Goal: Information Seeking & Learning: Check status

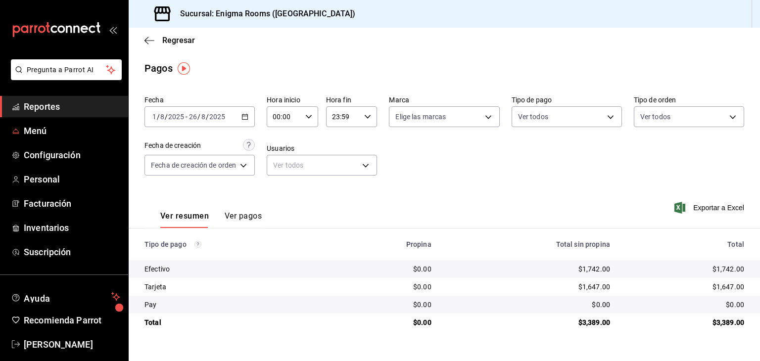
scroll to position [12, 0]
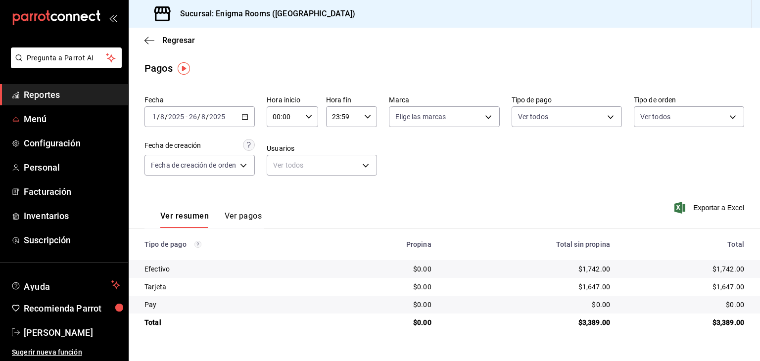
click at [33, 96] on span "Reportes" at bounding box center [72, 94] width 96 height 13
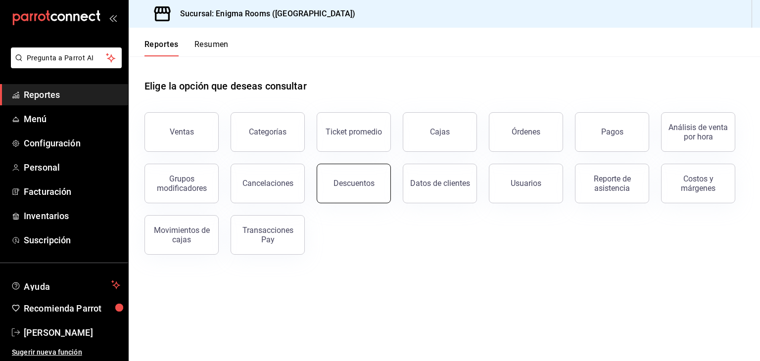
click at [352, 193] on button "Descuentos" at bounding box center [354, 184] width 74 height 40
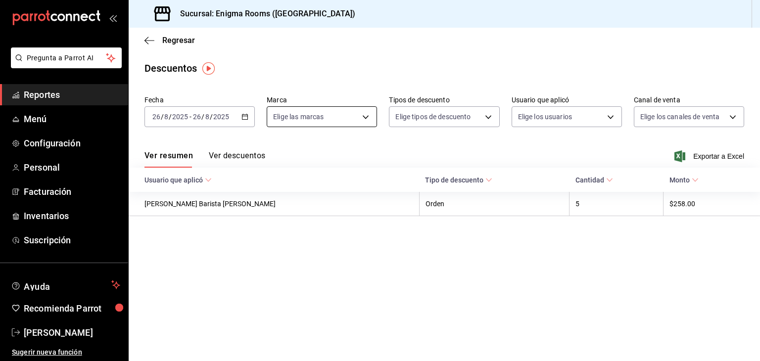
click at [343, 117] on body "Pregunta a Parrot AI Reportes Menú Configuración Personal Facturación Inventari…" at bounding box center [380, 180] width 760 height 361
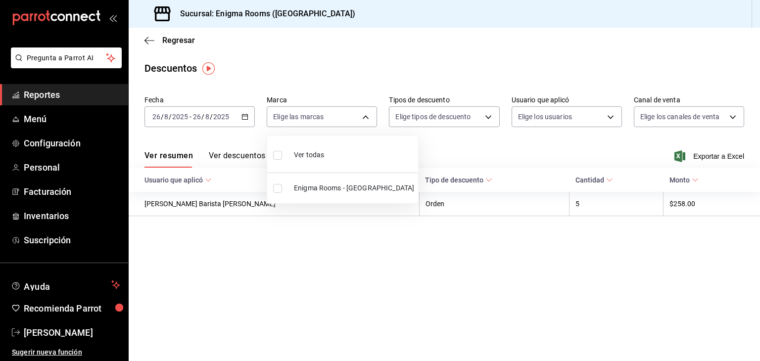
click at [359, 93] on div at bounding box center [380, 180] width 760 height 361
click at [246, 118] on icon "button" at bounding box center [244, 116] width 7 height 7
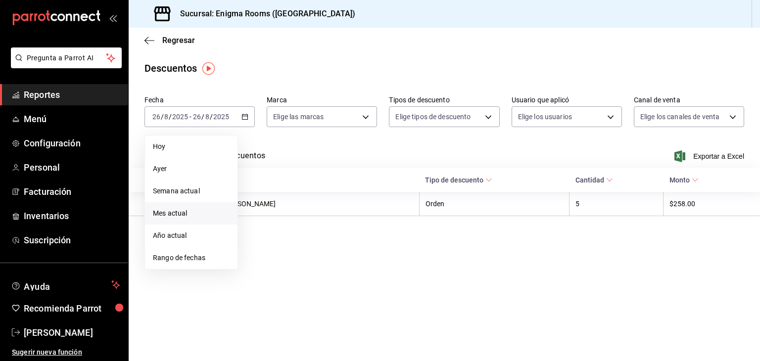
click at [189, 216] on span "Mes actual" at bounding box center [191, 213] width 77 height 10
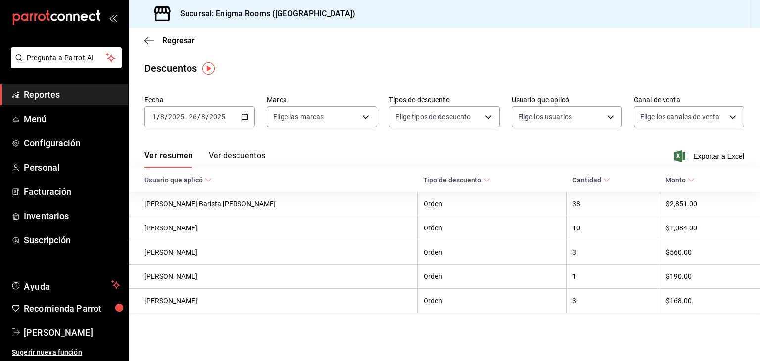
click at [224, 155] on button "Ver descuentos" at bounding box center [237, 159] width 56 height 17
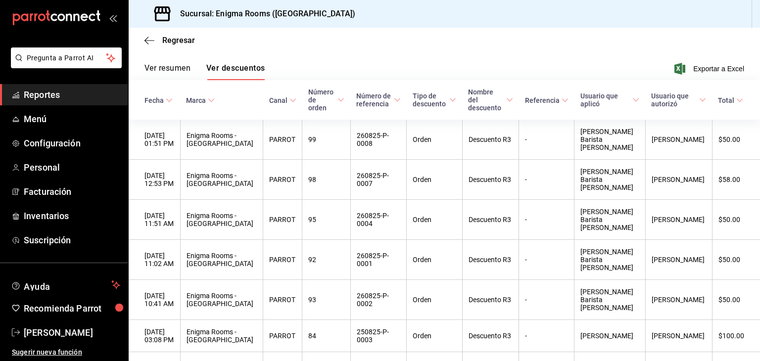
scroll to position [99, 0]
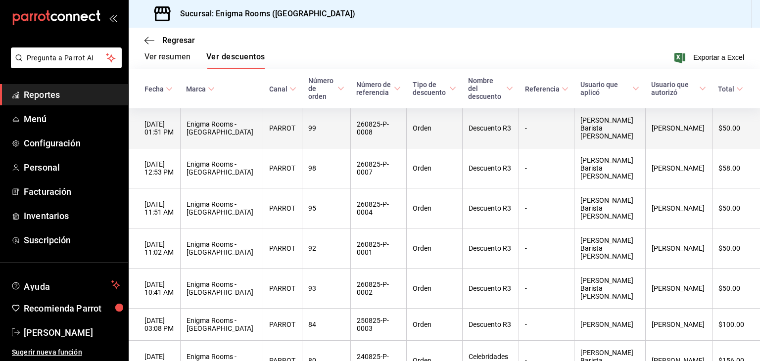
click at [538, 133] on th "-" at bounding box center [546, 128] width 55 height 40
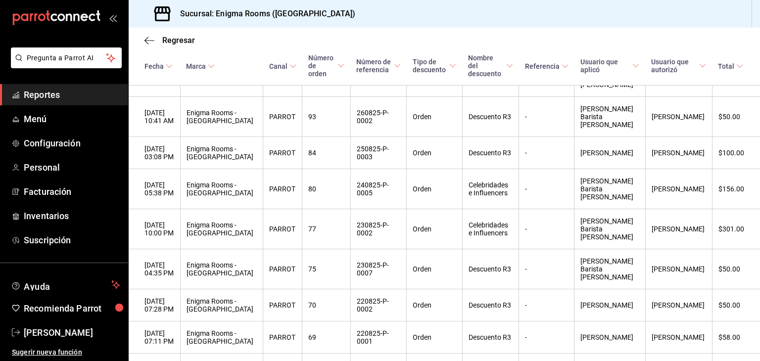
scroll to position [0, 0]
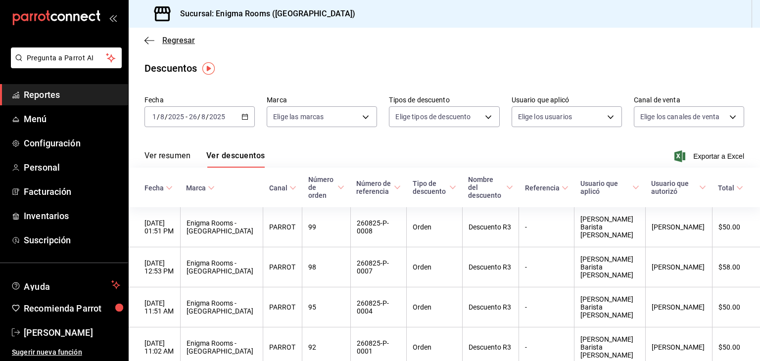
click at [145, 44] on icon "button" at bounding box center [149, 40] width 10 height 9
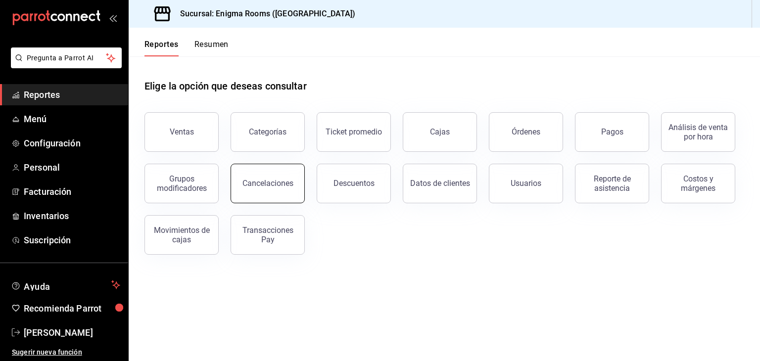
click at [280, 192] on button "Cancelaciones" at bounding box center [268, 184] width 74 height 40
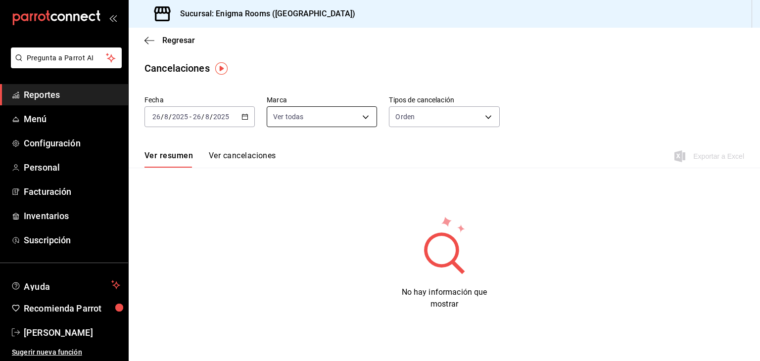
click at [357, 119] on body "Pregunta a Parrot AI Reportes Menú Configuración Personal Facturación Inventari…" at bounding box center [380, 180] width 760 height 361
click at [357, 82] on div at bounding box center [380, 180] width 760 height 361
click at [251, 123] on div "[DATE] [DATE] - [DATE] [DATE]" at bounding box center [199, 116] width 110 height 21
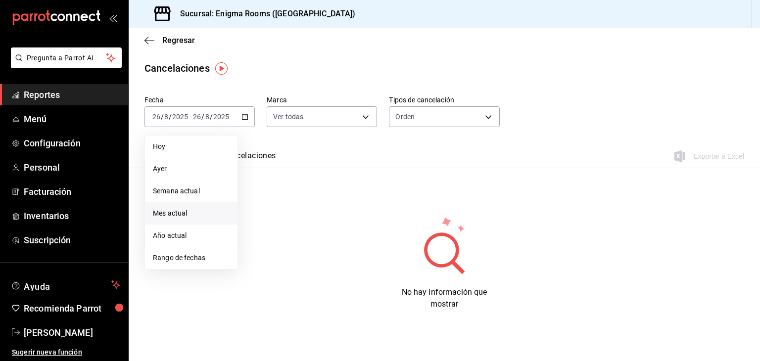
click at [184, 217] on span "Mes actual" at bounding box center [191, 213] width 77 height 10
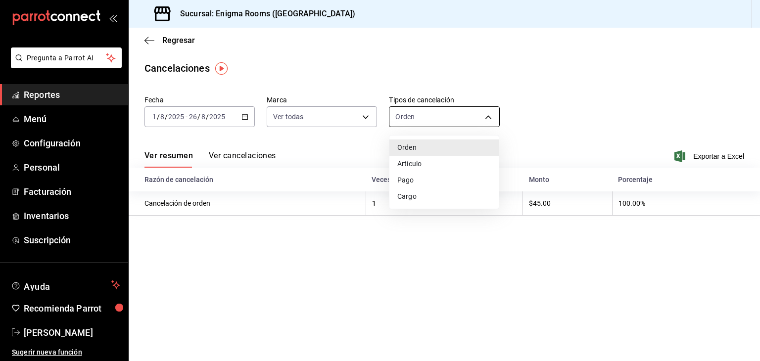
click at [481, 108] on body "Pregunta a Parrot AI Reportes Menú Configuración Personal Facturación Inventari…" at bounding box center [380, 180] width 760 height 361
click at [574, 136] on div at bounding box center [380, 180] width 760 height 361
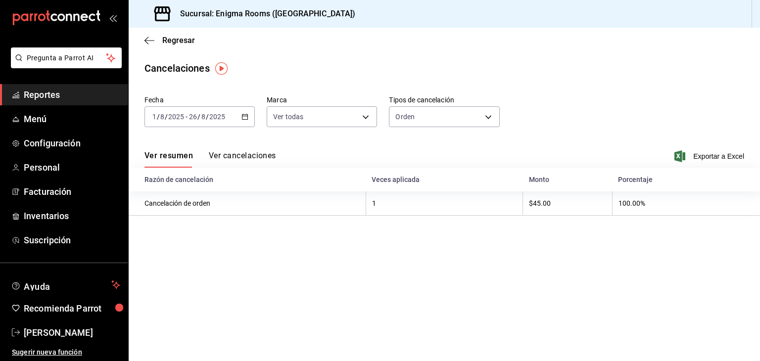
click at [255, 161] on button "Ver cancelaciones" at bounding box center [242, 159] width 67 height 17
